Goal: Check status: Check status

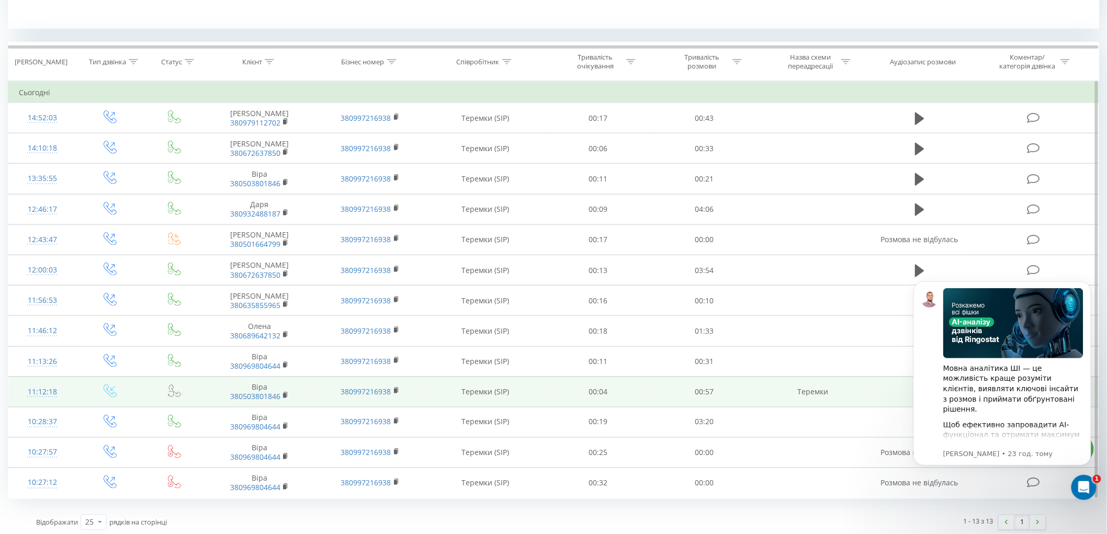
scroll to position [414, 0]
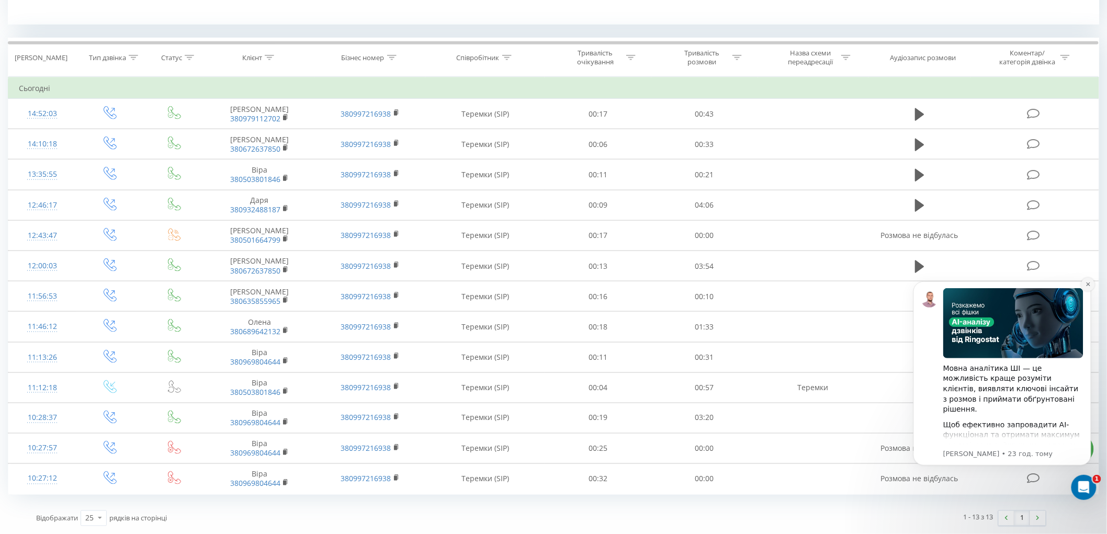
click at [1087, 283] on icon "Dismiss notification" at bounding box center [1088, 284] width 6 height 6
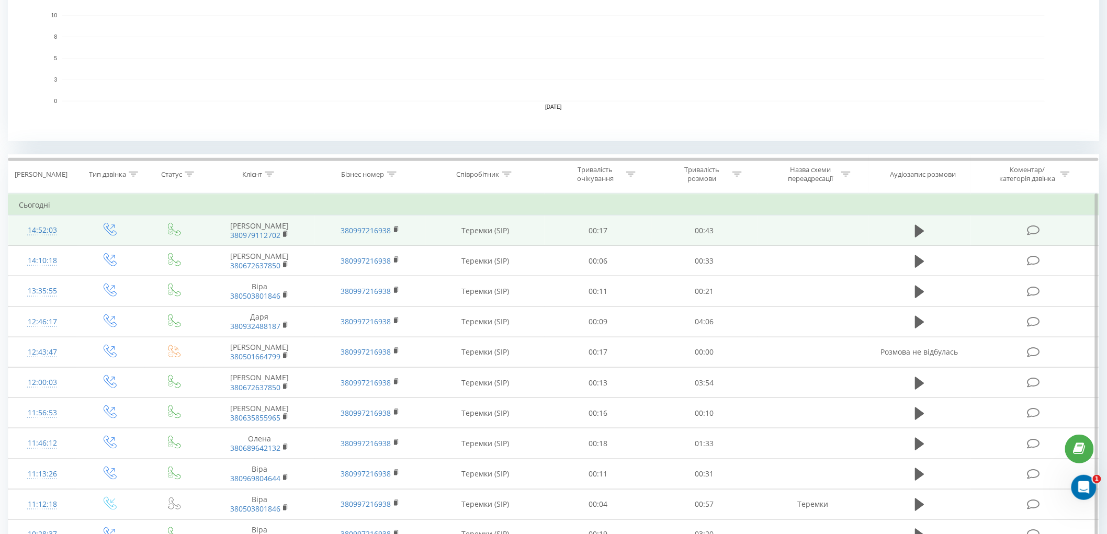
scroll to position [65, 0]
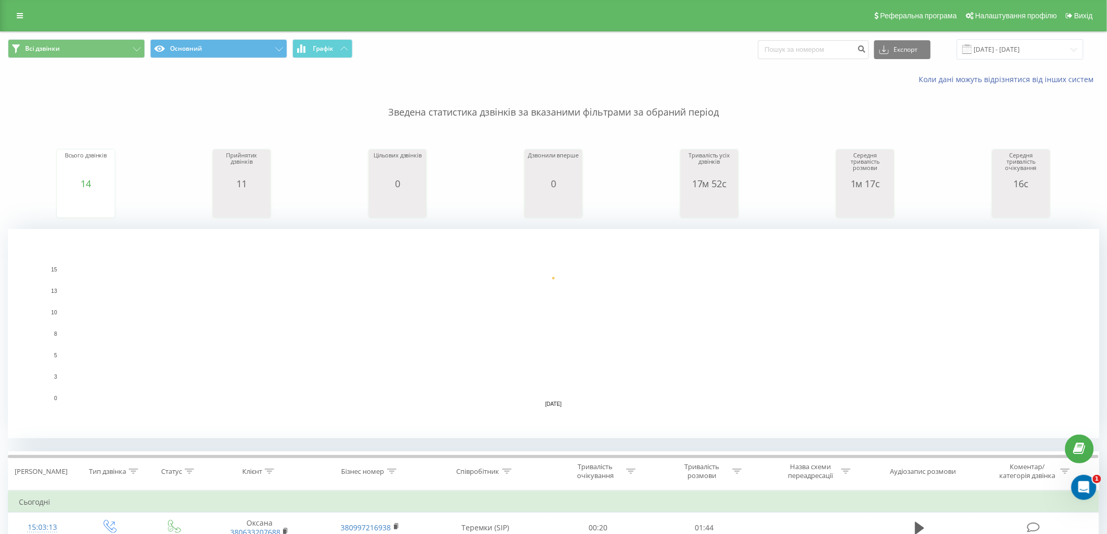
drag, startPoint x: 620, startPoint y: 318, endPoint x: 596, endPoint y: 367, distance: 54.0
click at [596, 367] on rect "A chart." at bounding box center [553, 333] width 982 height 129
